Goal: Communication & Community: Answer question/provide support

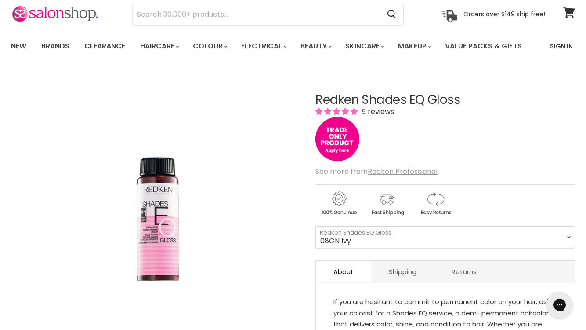
click at [557, 44] on link "Sign In" at bounding box center [561, 46] width 33 height 18
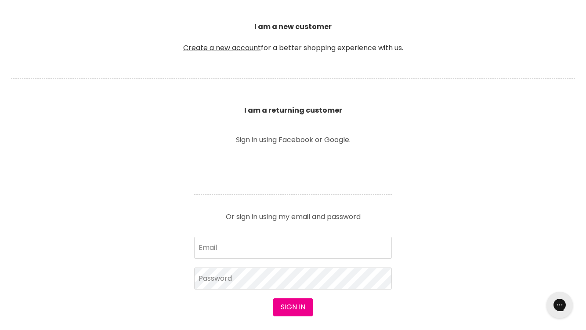
scroll to position [227, 0]
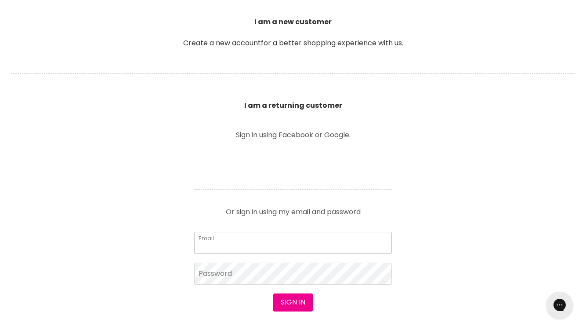
click at [244, 247] on input "Email" at bounding box center [293, 243] width 198 height 22
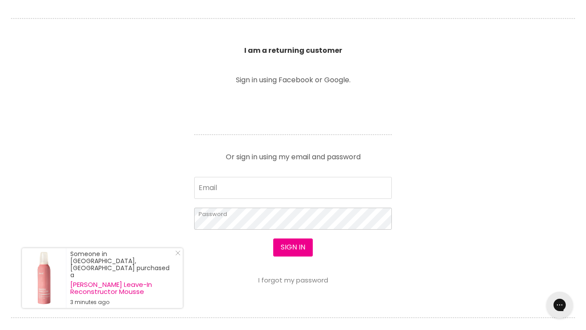
scroll to position [285, 0]
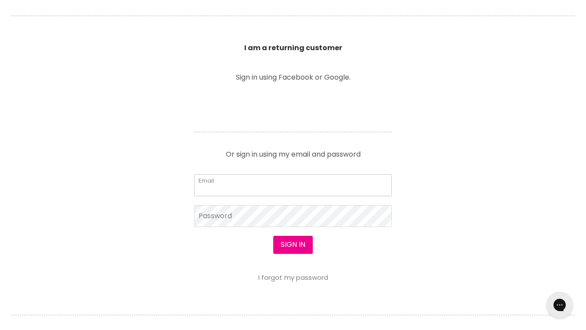
click at [230, 181] on input "Email" at bounding box center [293, 185] width 198 height 22
type input "jazminsjackson@gmail.com"
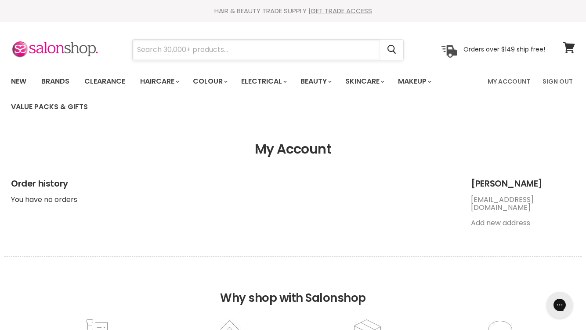
click at [164, 47] on input "Search" at bounding box center [256, 50] width 247 height 20
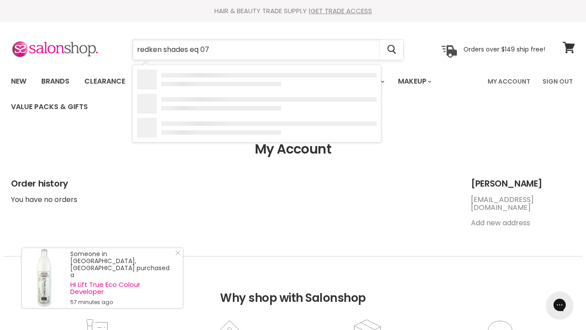
type input "redken shades eq 07n"
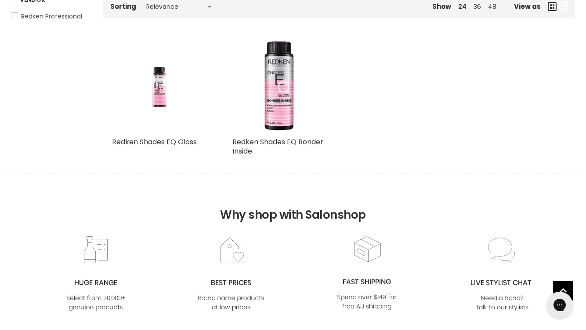
scroll to position [189, 0]
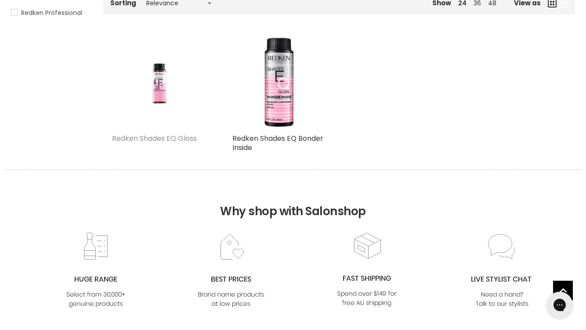
click at [180, 139] on link "Redken Shades EQ Gloss" at bounding box center [154, 138] width 85 height 10
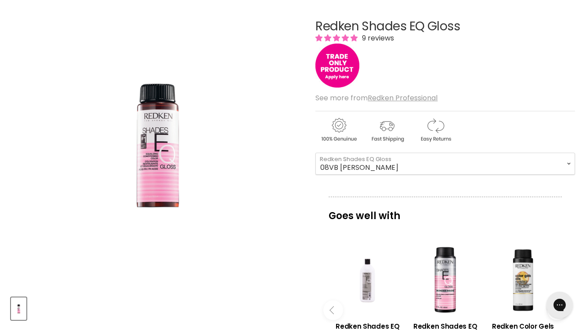
scroll to position [162, 0]
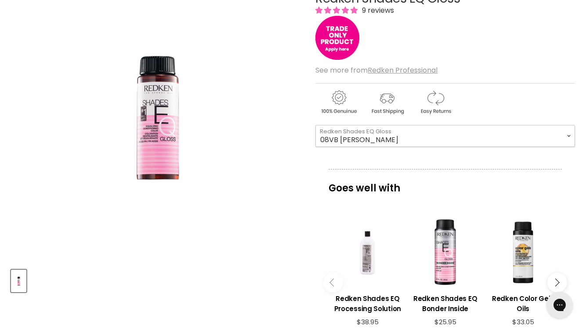
click at [372, 138] on select "08VB Violet Frost 05V Cosmic Violet 06VB Violet Lagoon 04NA Storm Cloud 06NA Gr…" at bounding box center [445, 136] width 260 height 22
select select "08GN Ivy"
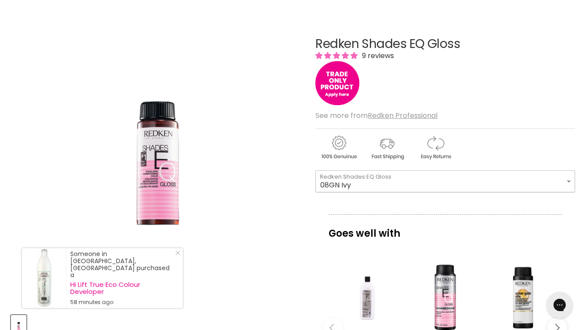
scroll to position [91, 0]
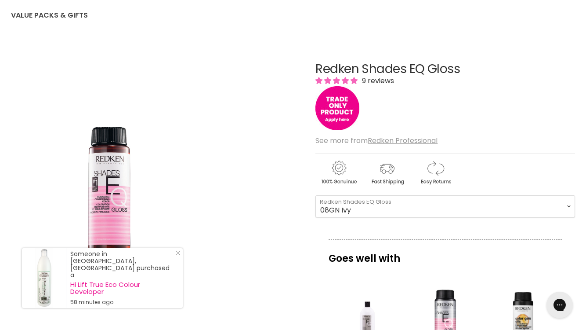
click at [283, 206] on div "Click or scroll to zoom Tap or pinch to zoom" at bounding box center [156, 185] width 290 height 290
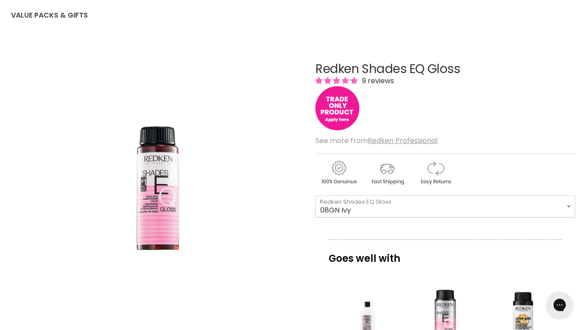
click at [343, 110] on img "Main content" at bounding box center [337, 108] width 44 height 44
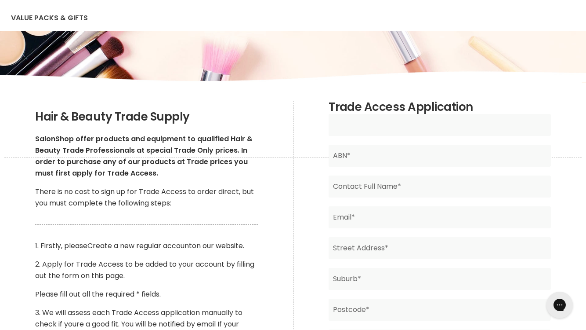
click at [351, 126] on input "Main content" at bounding box center [440, 125] width 222 height 22
click at [361, 127] on input "Main content" at bounding box center [440, 125] width 222 height 22
type input "Jazmin Jackson"
type input "Jazmin Star JACKSON"
type input "jazminsjackson@gmail.com"
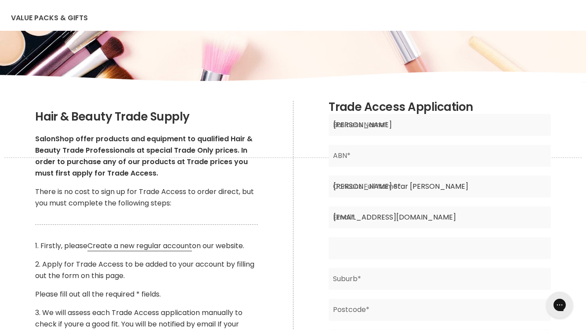
type input "49 Sydney Rd, Warriewood 2102 Nsw, 49 Sydney Rd, 49 Sydney Rd"
type input "WARRIEWOOD"
type input "2102"
type input "NSW"
type input "Australia"
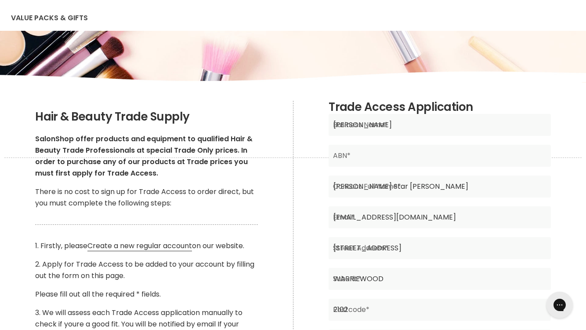
type input "0421655405"
click at [341, 158] on input "Main content" at bounding box center [440, 156] width 222 height 22
type input "25 286 335 909"
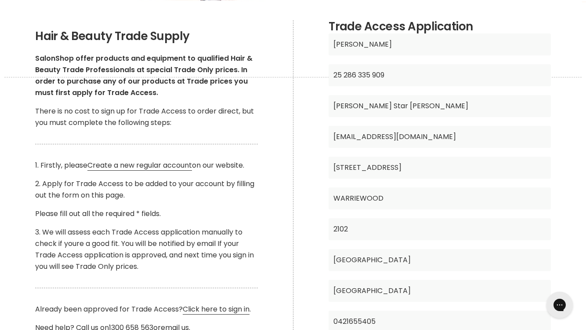
scroll to position [174, 0]
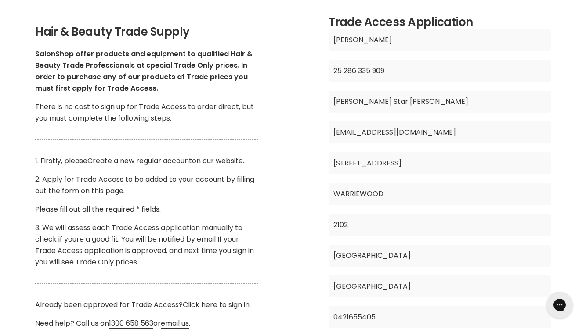
drag, startPoint x: 412, startPoint y: 99, endPoint x: 324, endPoint y: 98, distance: 87.9
click at [324, 98] on div "Trade Access Application Jazmin Jackson Business Name* 25 286 335 909 ABN* Jazm…" at bounding box center [439, 205] width 293 height 378
click at [315, 136] on div "Trade Access Application Jazmin Jackson Business Name* 25 286 335 909 ABN* Cont…" at bounding box center [439, 205] width 293 height 378
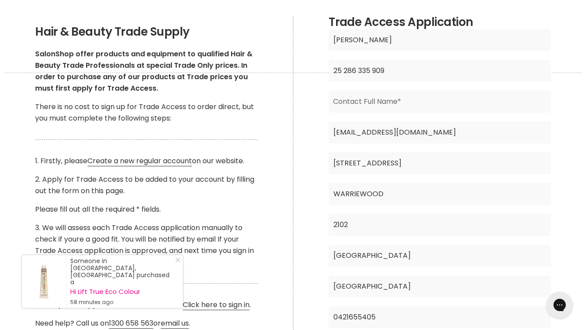
click at [374, 40] on input "Jazmin Jackson" at bounding box center [440, 40] width 222 height 22
drag, startPoint x: 385, startPoint y: 40, endPoint x: 305, endPoint y: 40, distance: 79.5
click at [305, 40] on div "Trade Access Application Jazmin Jackson Business Name* 25 286 335 909 ABN* Cont…" at bounding box center [439, 205] width 293 height 378
click at [311, 62] on div "Trade Access Application Business Name* 25 286 335 909 ABN* Contact Full Name* …" at bounding box center [439, 205] width 293 height 378
click at [365, 41] on input "Main content" at bounding box center [440, 40] width 222 height 22
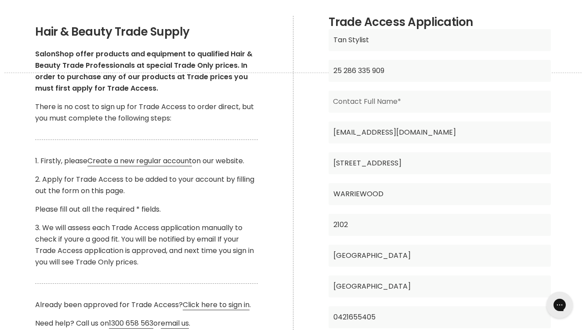
type input "Tan Stylist"
click at [350, 101] on input "Main content" at bounding box center [440, 102] width 222 height 22
drag, startPoint x: 361, startPoint y: 101, endPoint x: 418, endPoint y: 100, distance: 57.1
click at [418, 100] on input "Jazmin Star JACKSON" at bounding box center [440, 102] width 222 height 22
type input "[PERSON_NAME]"
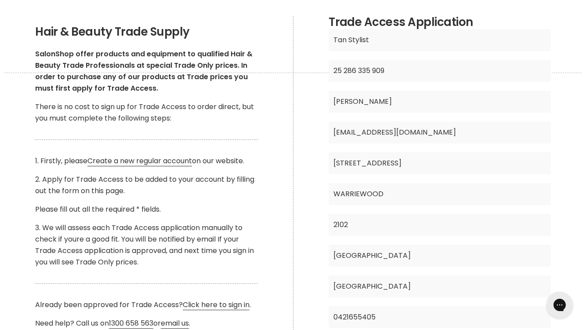
click at [309, 139] on div "Trade Access Application Tan Stylist Business Name* 25 286 335 909 ABN* Jazmin …" at bounding box center [439, 205] width 293 height 378
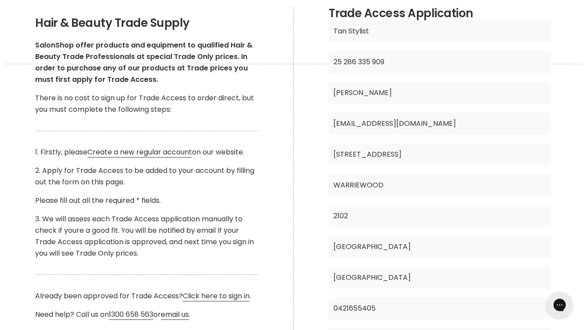
scroll to position [0, 14]
drag, startPoint x: 459, startPoint y: 154, endPoint x: 551, endPoint y: 156, distance: 92.3
click at [551, 156] on div "Trade Access Application Tan Stylist Business Name* 25 286 335 909 ABN* Jazmin …" at bounding box center [439, 196] width 293 height 378
drag, startPoint x: 400, startPoint y: 154, endPoint x: 492, endPoint y: 154, distance: 91.8
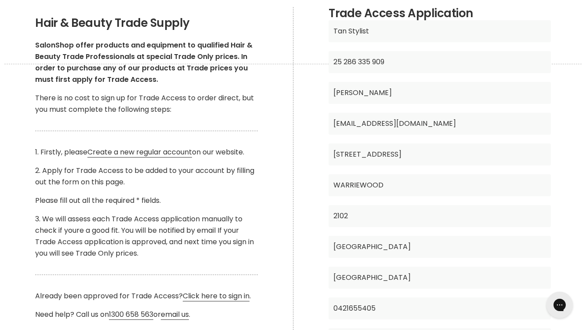
click at [492, 154] on input "49 Sydney Rd, Warriewood 2102 Nsw" at bounding box center [440, 154] width 222 height 22
type input "49 Sydney Rd"
click at [304, 180] on div "Trade Access Application Tan Stylist Business Name* 25 286 335 909 ABN* Jazmin …" at bounding box center [439, 196] width 293 height 378
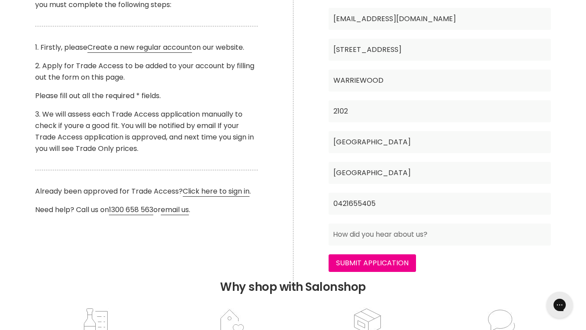
scroll to position [287, 0]
click at [360, 233] on input "Main content" at bounding box center [440, 234] width 222 height 22
type input "google"
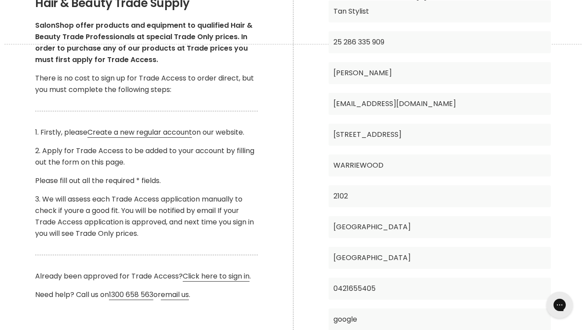
scroll to position [181, 0]
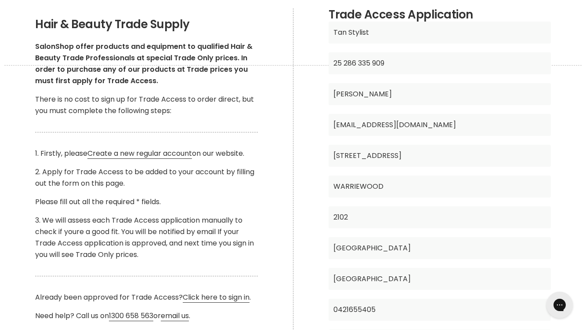
click at [378, 62] on input "25 286 335 909" at bounding box center [440, 63] width 222 height 22
drag, startPoint x: 384, startPoint y: 63, endPoint x: 344, endPoint y: 63, distance: 39.5
click at [344, 63] on input "25 286 335 909" at bounding box center [440, 63] width 222 height 22
drag, startPoint x: 387, startPoint y: 62, endPoint x: 328, endPoint y: 61, distance: 59.3
click at [328, 61] on div "Trade Access Application Tan Stylist Business Name* 25 286 335 909 ABN* Jazmin …" at bounding box center [439, 197] width 293 height 378
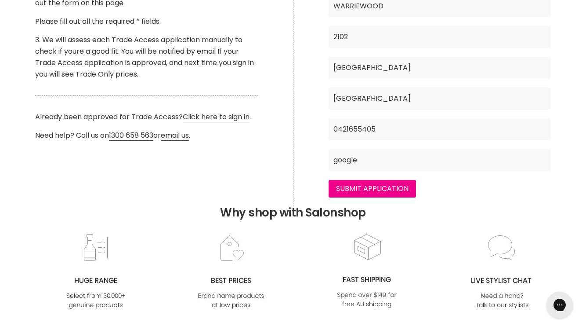
scroll to position [366, 0]
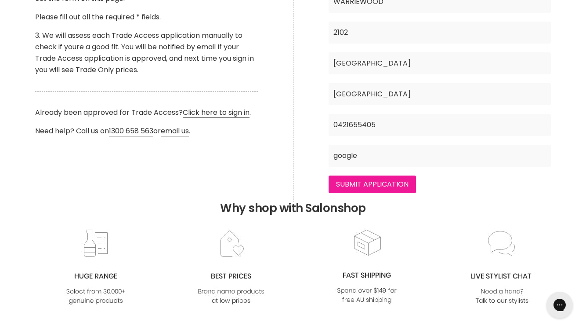
click at [360, 185] on input "Submit Application" at bounding box center [372, 184] width 87 height 18
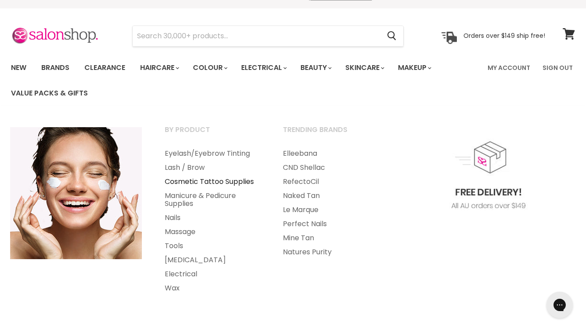
scroll to position [14, 0]
click at [189, 168] on link "Lash / Brow" at bounding box center [212, 167] width 116 height 14
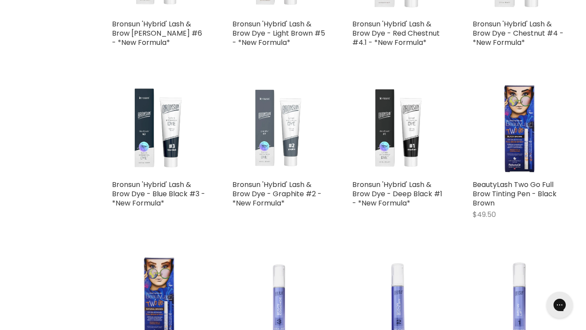
scroll to position [1829, 0]
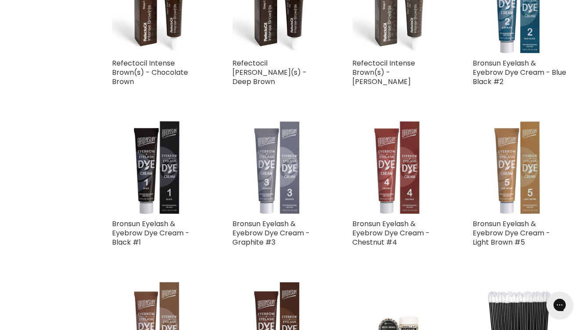
scroll to position [3616, 0]
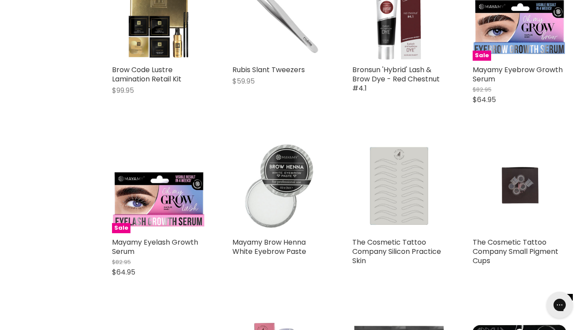
scroll to position [5118, 0]
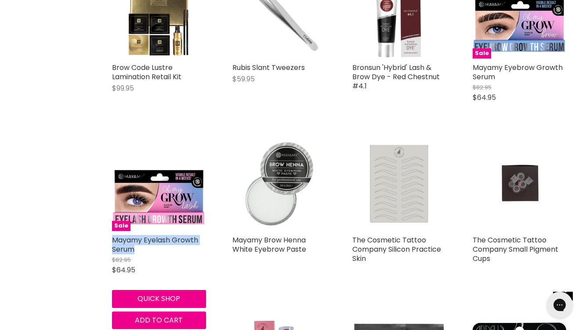
drag, startPoint x: 105, startPoint y: 206, endPoint x: 145, endPoint y: 215, distance: 40.5
click at [145, 215] on div "Sale Mayamy Eyelash Growth Serum $82.95 $64.95 mayamy Quick shop Add to cart" at bounding box center [159, 233] width 112 height 210
copy link "Mayamy Eyelash Growth Serum"
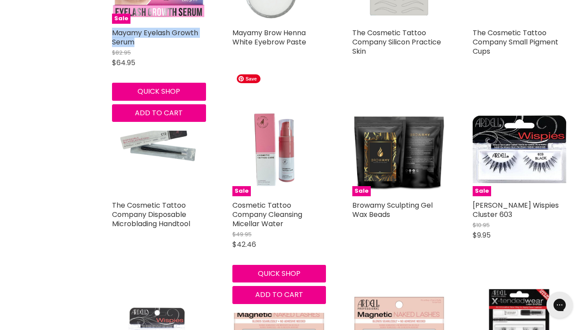
scroll to position [5325, 0]
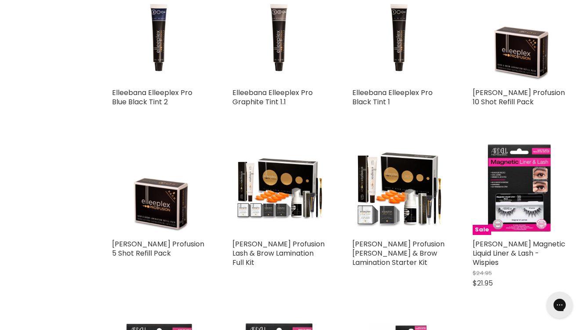
scroll to position [7586, 0]
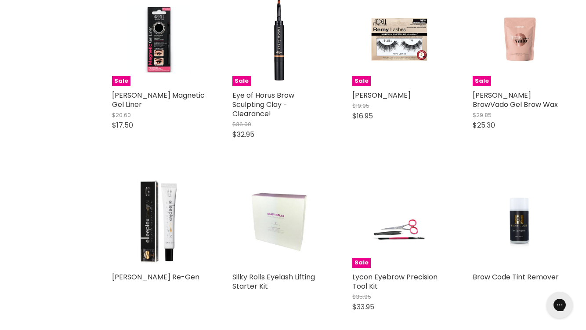
scroll to position [9826, 0]
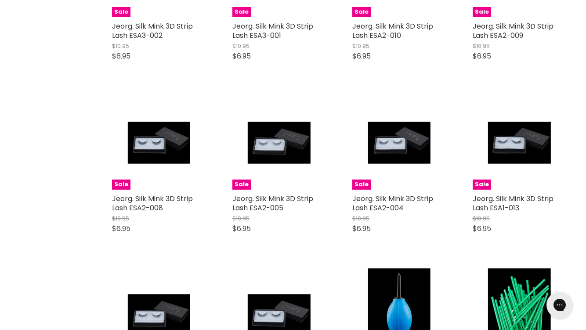
scroll to position [11747, 0]
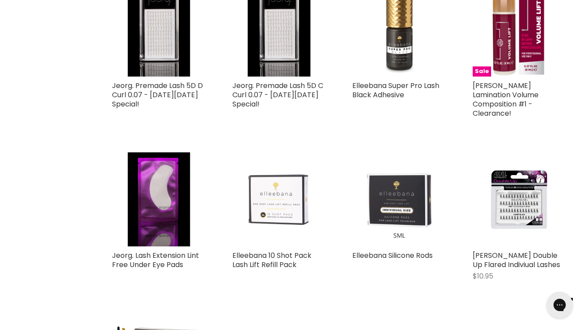
scroll to position [13340, 0]
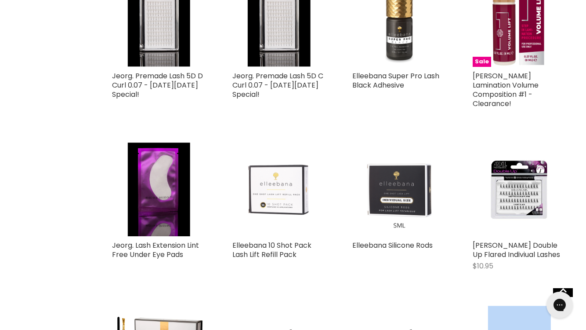
drag, startPoint x: 584, startPoint y: 275, endPoint x: 581, endPoint y: 196, distance: 79.6
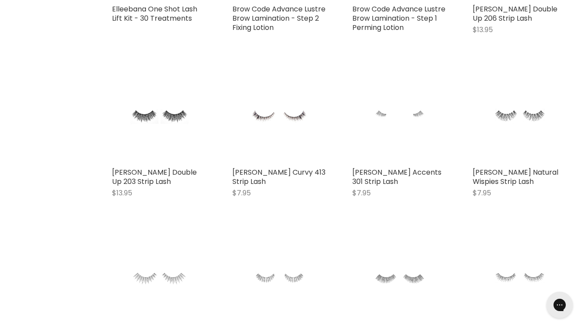
scroll to position [13740, 0]
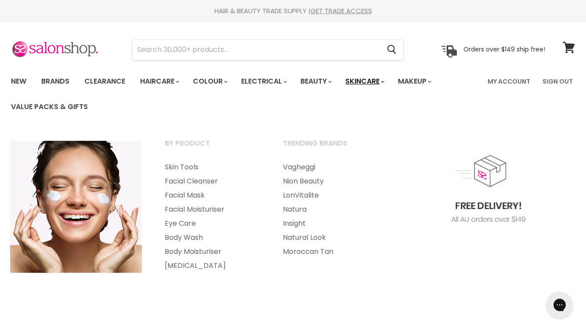
click at [377, 82] on link "Skincare" at bounding box center [364, 81] width 51 height 18
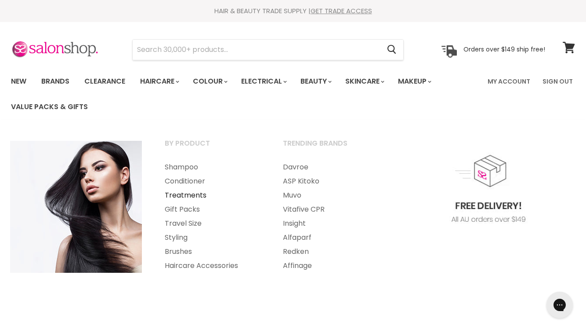
click at [174, 195] on link "Treatments" at bounding box center [212, 195] width 116 height 14
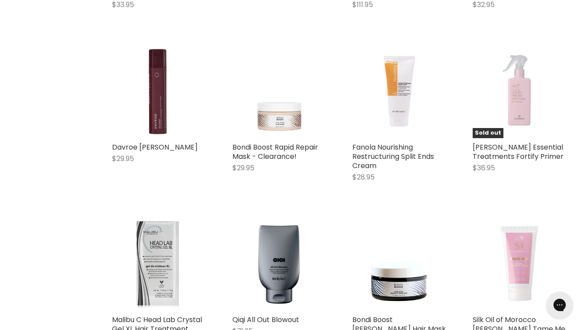
scroll to position [1954, 0]
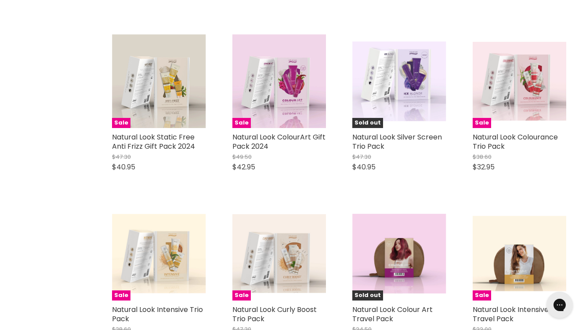
scroll to position [3833, 0]
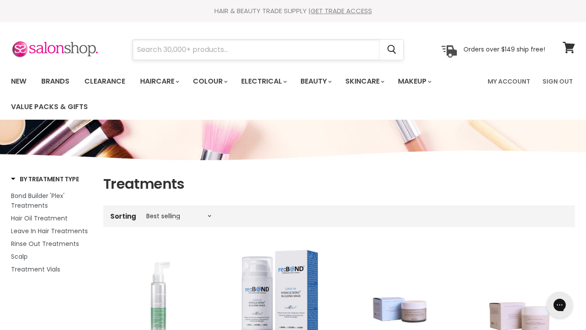
click at [204, 51] on input "Search" at bounding box center [256, 50] width 247 height 20
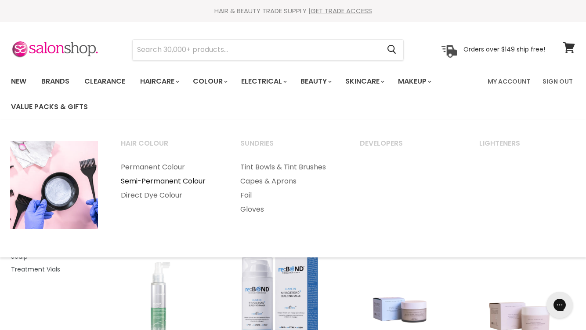
click at [158, 181] on link "Semi-Permanent Colour" at bounding box center [169, 181] width 118 height 14
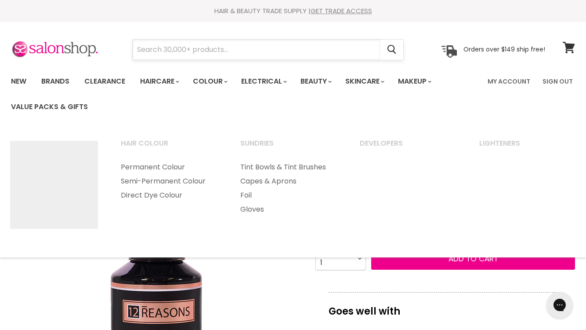
click at [223, 48] on input "Search" at bounding box center [256, 50] width 247 height 20
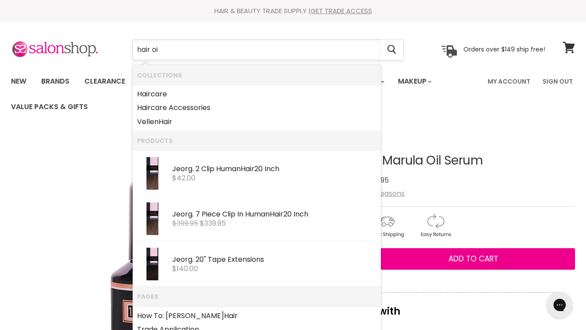
type input "hair oil"
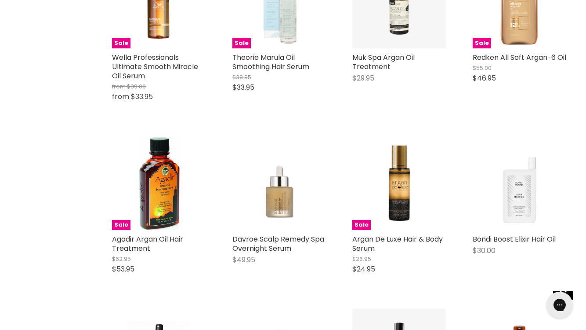
scroll to position [606, 0]
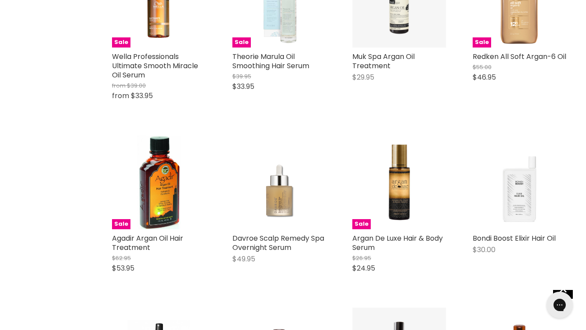
click at [61, 188] on div "Home Search results for “hair oil” (186) hair oil Showing 186 results for " hai…" at bounding box center [293, 84] width 586 height 1118
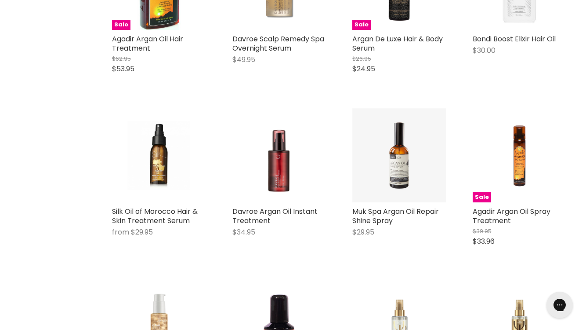
scroll to position [806, 0]
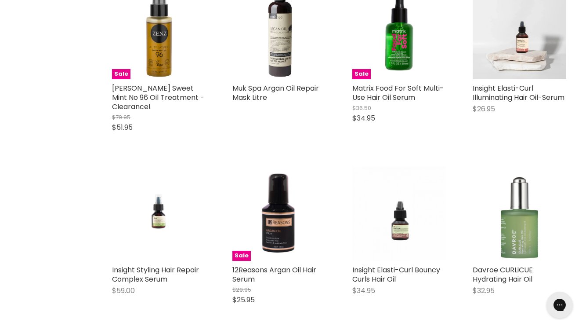
scroll to position [1836, 0]
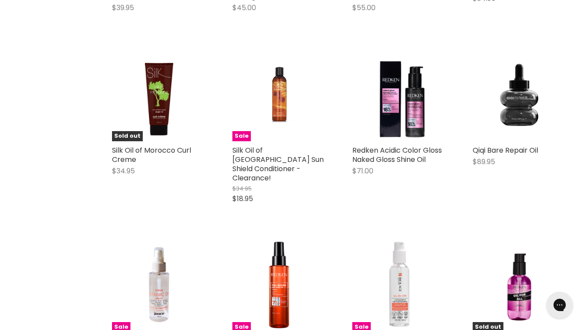
scroll to position [2953, 0]
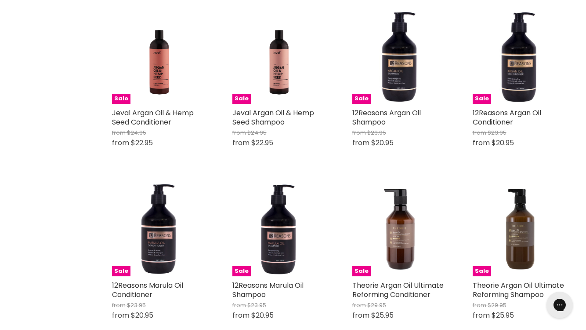
scroll to position [3895, 0]
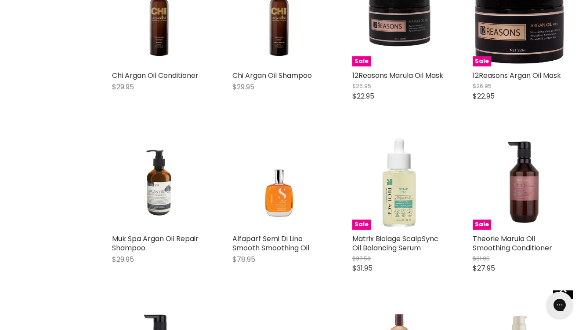
scroll to position [4455, 0]
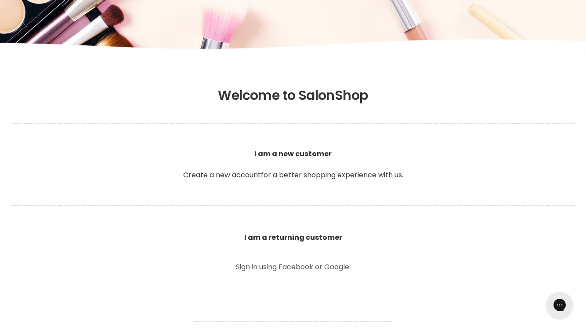
scroll to position [121, 0]
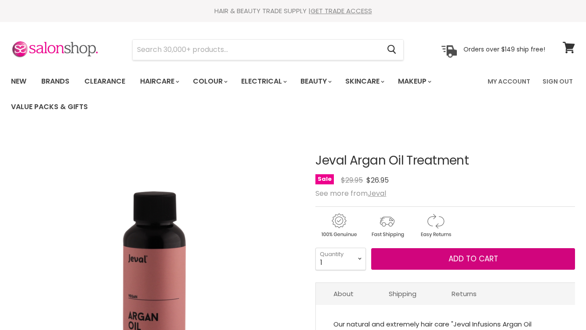
click at [430, 258] on button "Add to cart" at bounding box center [473, 259] width 204 height 22
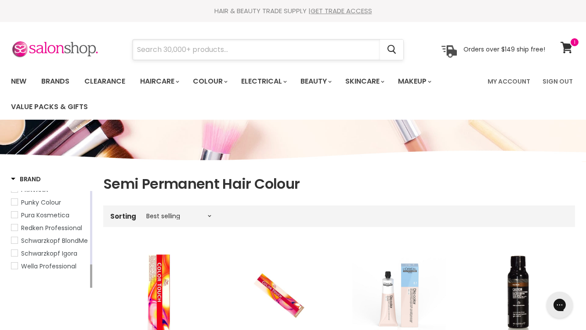
click at [178, 52] on input "Search" at bounding box center [256, 50] width 247 height 20
type input "redken"
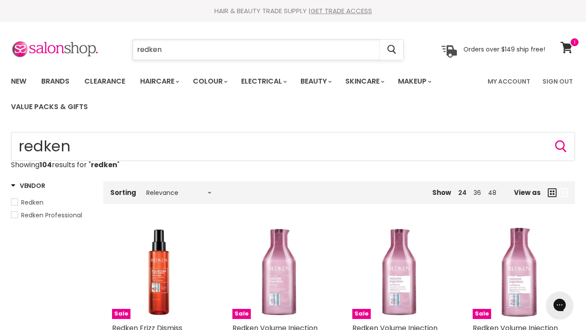
click at [185, 51] on input "redken" at bounding box center [256, 50] width 247 height 20
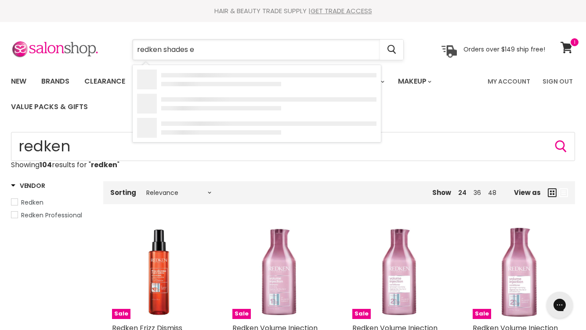
type input "redken shades eq"
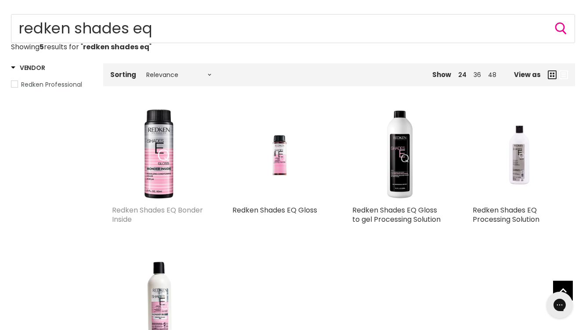
click at [187, 211] on link "Redken Shades EQ Bonder Inside" at bounding box center [157, 214] width 91 height 19
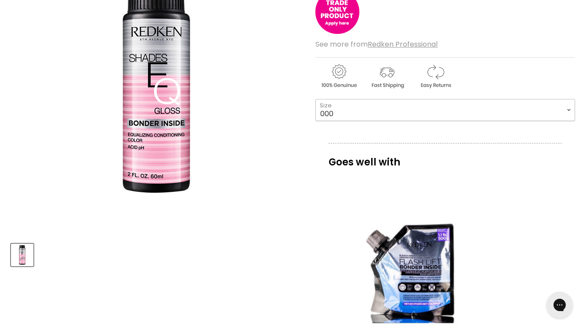
click at [506, 105] on select "000 09N Café Au Lait 09P Opal Glow 09T Chrome 09V Platinum Ice 10N Delicate Nat…" at bounding box center [445, 110] width 260 height 22
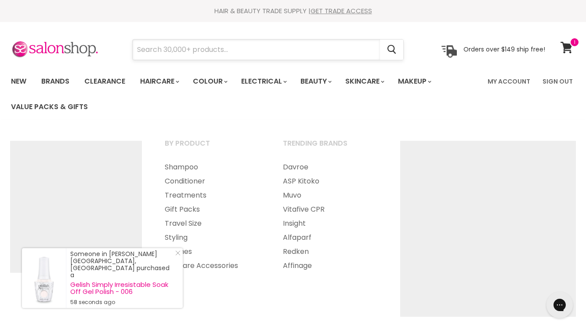
click at [167, 51] on input "Search" at bounding box center [256, 50] width 247 height 20
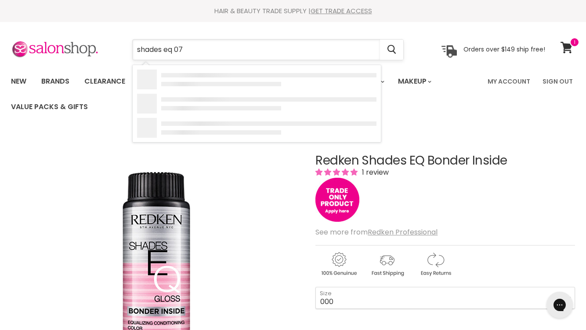
type input "shades eq 07n"
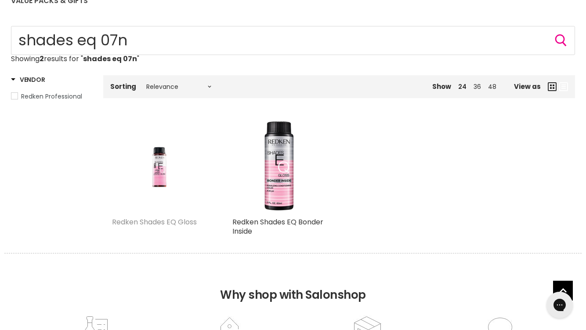
click at [163, 222] on link "Redken Shades EQ Gloss" at bounding box center [154, 222] width 85 height 10
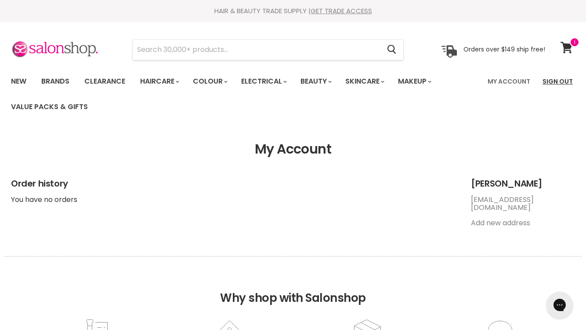
click at [554, 82] on link "Sign Out" at bounding box center [557, 81] width 41 height 18
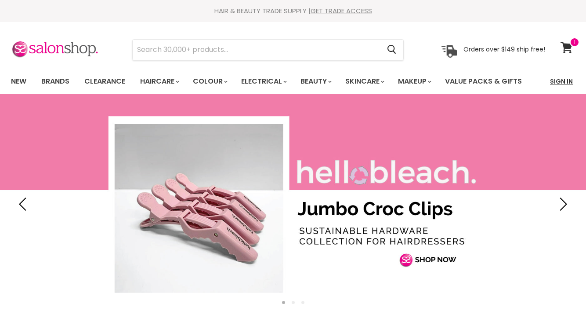
click at [557, 79] on link "Sign In" at bounding box center [561, 81] width 33 height 18
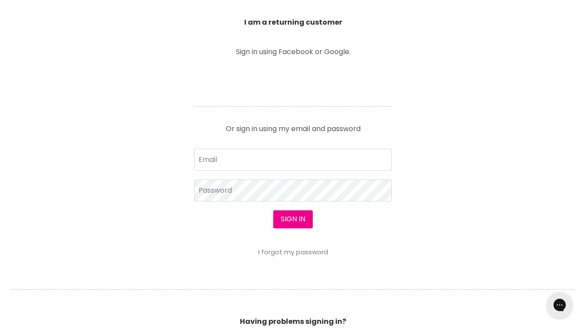
scroll to position [312, 0]
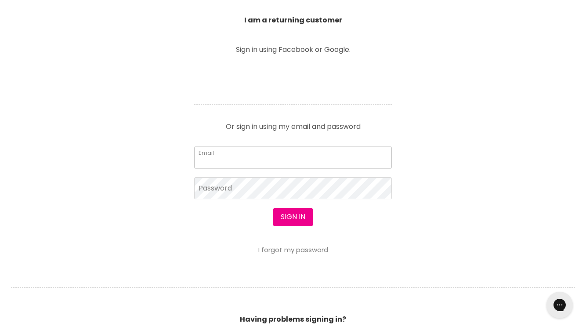
click at [217, 159] on input "Email" at bounding box center [293, 157] width 198 height 22
type input "[EMAIL_ADDRESS][DOMAIN_NAME]"
drag, startPoint x: 301, startPoint y: 161, endPoint x: 192, endPoint y: 161, distance: 109.0
click at [192, 161] on article "Sign in using Facebook or Google. Or sign in using my email and password [EMAIL…" at bounding box center [293, 149] width 220 height 207
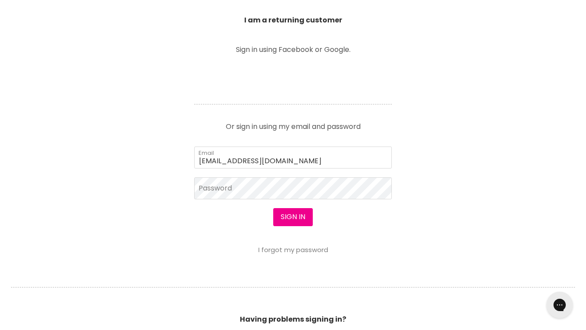
click at [299, 254] on section "Welcome to SalonShop I am a new customer Create a new account for a better shop…" at bounding box center [293, 128] width 586 height 542
click at [297, 250] on link "I forgot my password" at bounding box center [293, 249] width 70 height 9
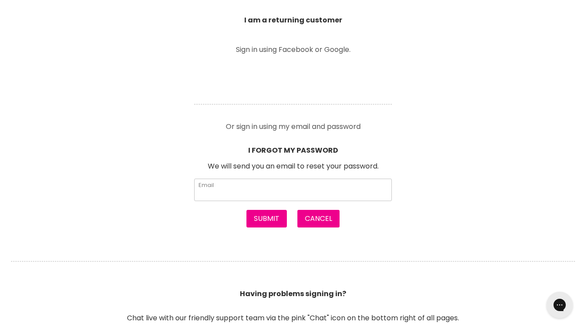
click at [222, 188] on input "Email" at bounding box center [293, 189] width 198 height 22
paste input "[EMAIL_ADDRESS][DOMAIN_NAME]"
type input "[EMAIL_ADDRESS][DOMAIN_NAME]"
click at [269, 218] on button "Submit" at bounding box center [266, 219] width 40 height 18
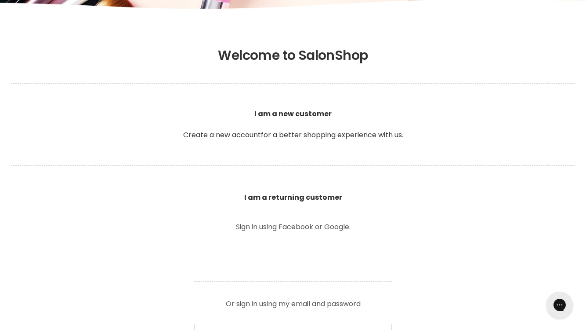
scroll to position [167, 0]
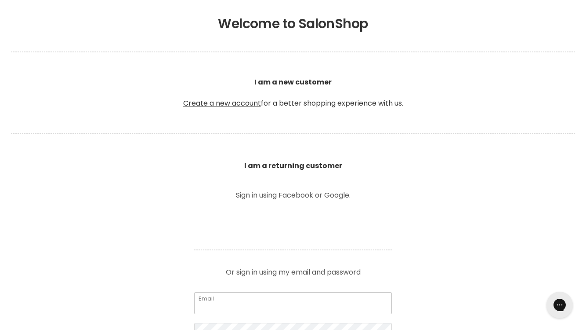
click at [257, 303] on input "Email" at bounding box center [293, 303] width 198 height 22
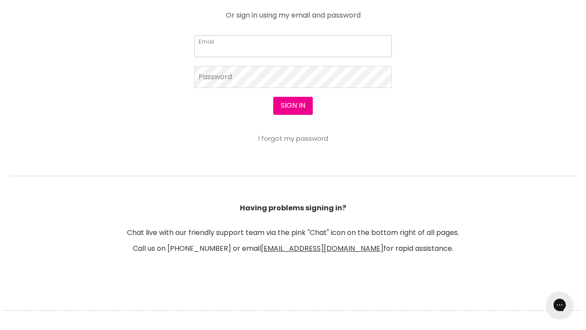
scroll to position [425, 0]
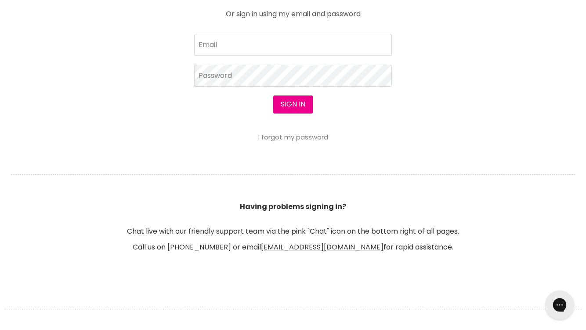
click at [558, 305] on icon "Open gorgias live chat" at bounding box center [559, 304] width 9 height 9
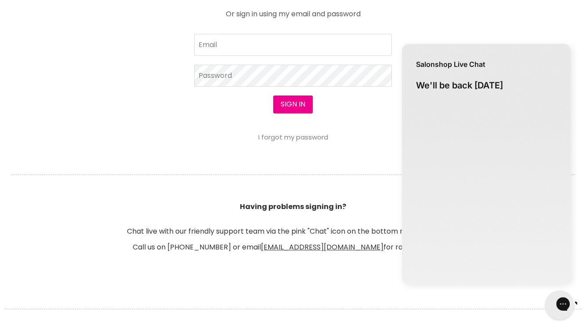
scroll to position [0, 0]
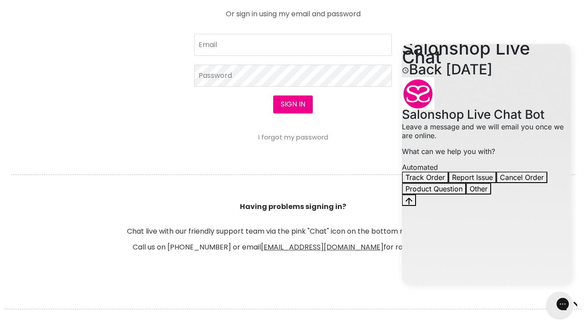
click at [349, 149] on body "Skip to content HAIR & BEAUTY TRADE SUPPLY | GET TRADE ACCESS HAIR & BEAUTY TRA…" at bounding box center [293, 229] width 586 height 1308
click at [304, 137] on link "I forgot my password" at bounding box center [293, 136] width 70 height 9
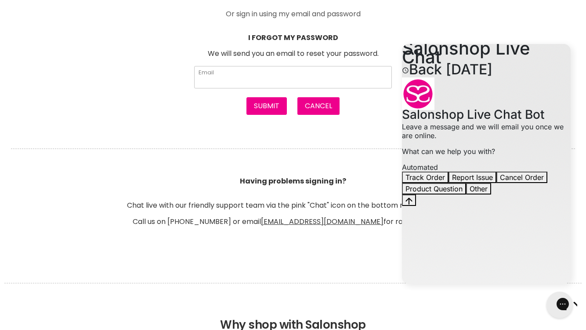
click at [243, 78] on input "Email" at bounding box center [293, 77] width 198 height 22
type input "sydneytanstylist@gmail.com"
click at [266, 108] on button "Submit" at bounding box center [266, 106] width 40 height 18
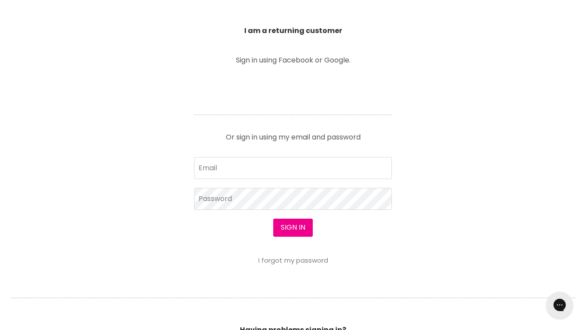
scroll to position [291, 0]
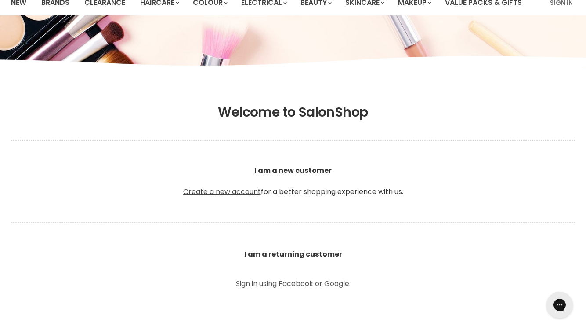
click at [238, 192] on link "Create a new account" at bounding box center [222, 191] width 78 height 10
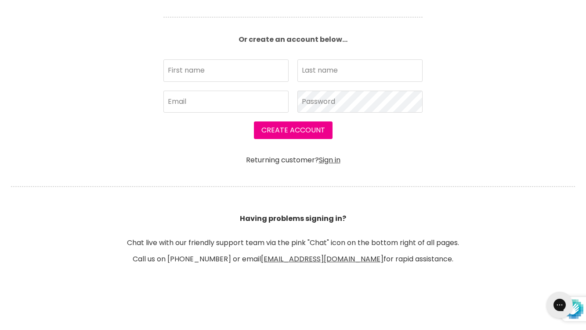
scroll to position [285, 0]
click at [557, 306] on icon "Open gorgias live chat" at bounding box center [560, 305] width 10 height 10
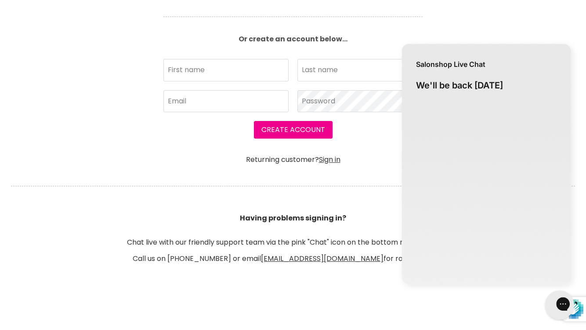
scroll to position [0, 0]
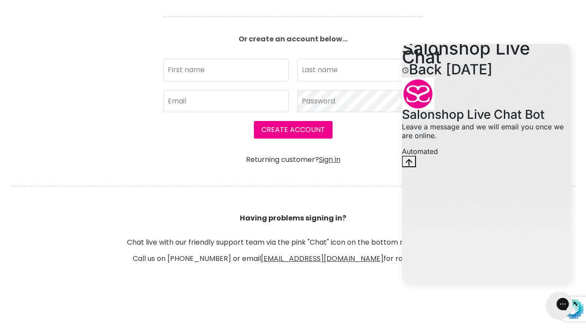
click at [442, 156] on div "Salonshop Live Chat Bot 1:16 PM. Salonshop Live Chat Bot says: Leave a message …" at bounding box center [486, 116] width 169 height 78
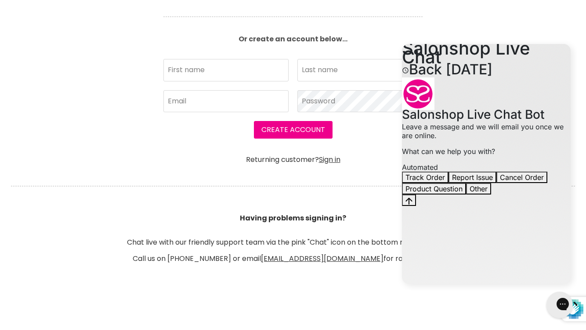
click at [454, 194] on div "Track Order Report Issue Cancel Order Product Question Other" at bounding box center [486, 182] width 169 height 23
click at [491, 194] on button "Other" at bounding box center [478, 188] width 25 height 11
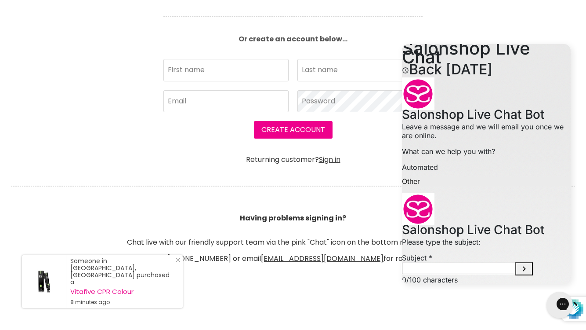
scroll to position [52, 0]
click at [469, 262] on input "Subject" at bounding box center [458, 267] width 113 height 11
type input "can't sign in"
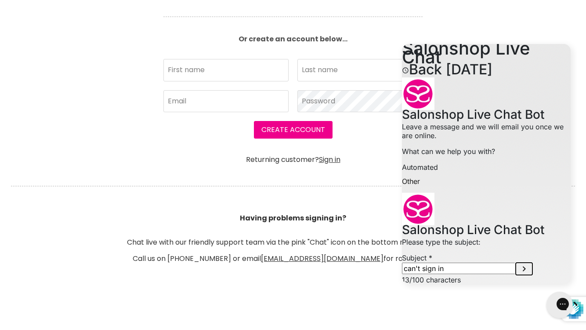
click at [529, 263] on icon "Submit Subject" at bounding box center [524, 268] width 11 height 11
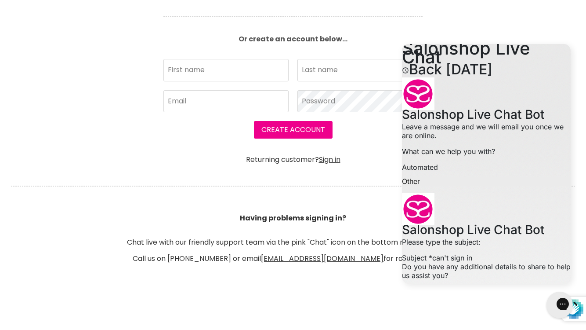
click at [441, 295] on textarea "live chat message input" at bounding box center [452, 305] width 100 height 20
type textarea "yes, i have an account with you as trade. it's under sydneytanstylist@gmail.com"
click at [430, 329] on icon "Send message" at bounding box center [426, 332] width 7 height 7
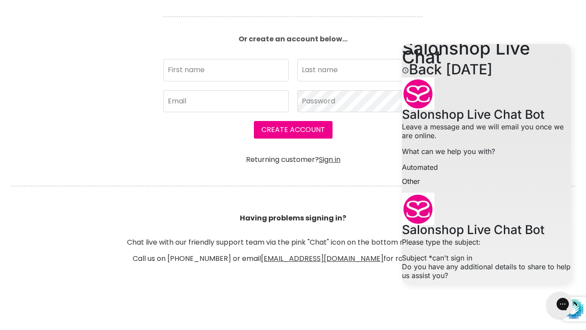
type input "jazminsjackson@gmail.com"
type textarea "no thank you"
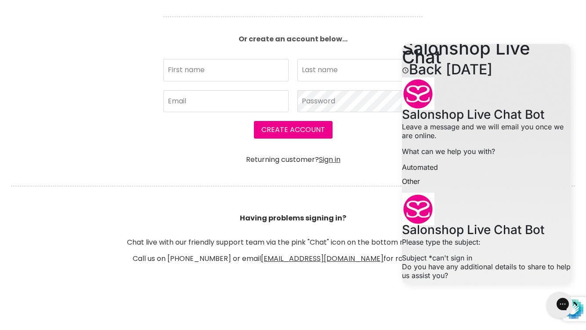
click at [507, 29] on body "Skip to content HAIR & BEAUTY TRADE SUPPLY | GET TRADE ACCESS HAIR & BEAUTY TRA…" at bounding box center [293, 293] width 586 height 1156
click at [95, 20] on section "Join SalonShop and save! Create an account using Facebook or Google. Or create …" at bounding box center [293, 91] width 586 height 457
